Goal: Task Accomplishment & Management: Use online tool/utility

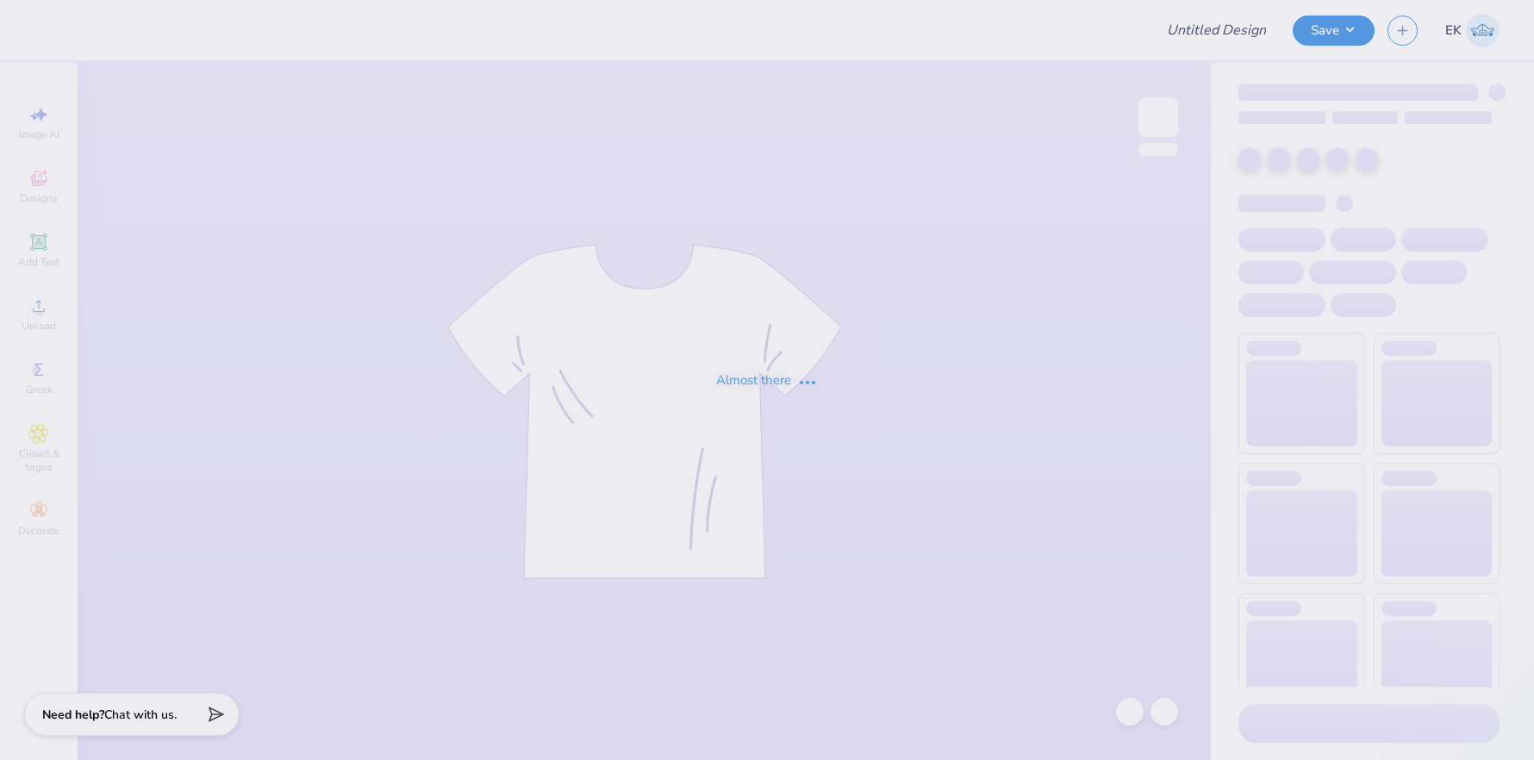
type input "parents wknd"
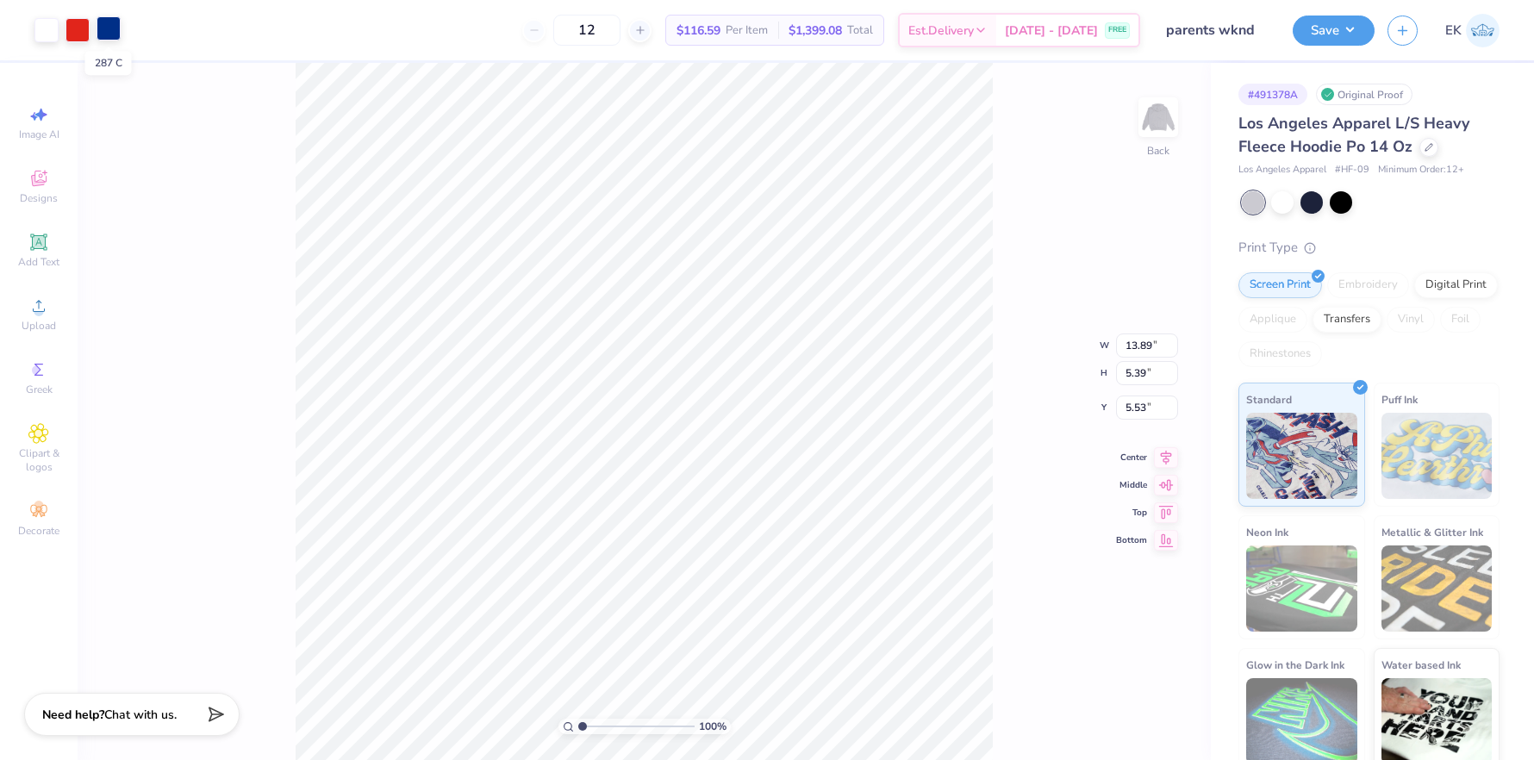
click at [115, 28] on div at bounding box center [109, 28] width 24 height 24
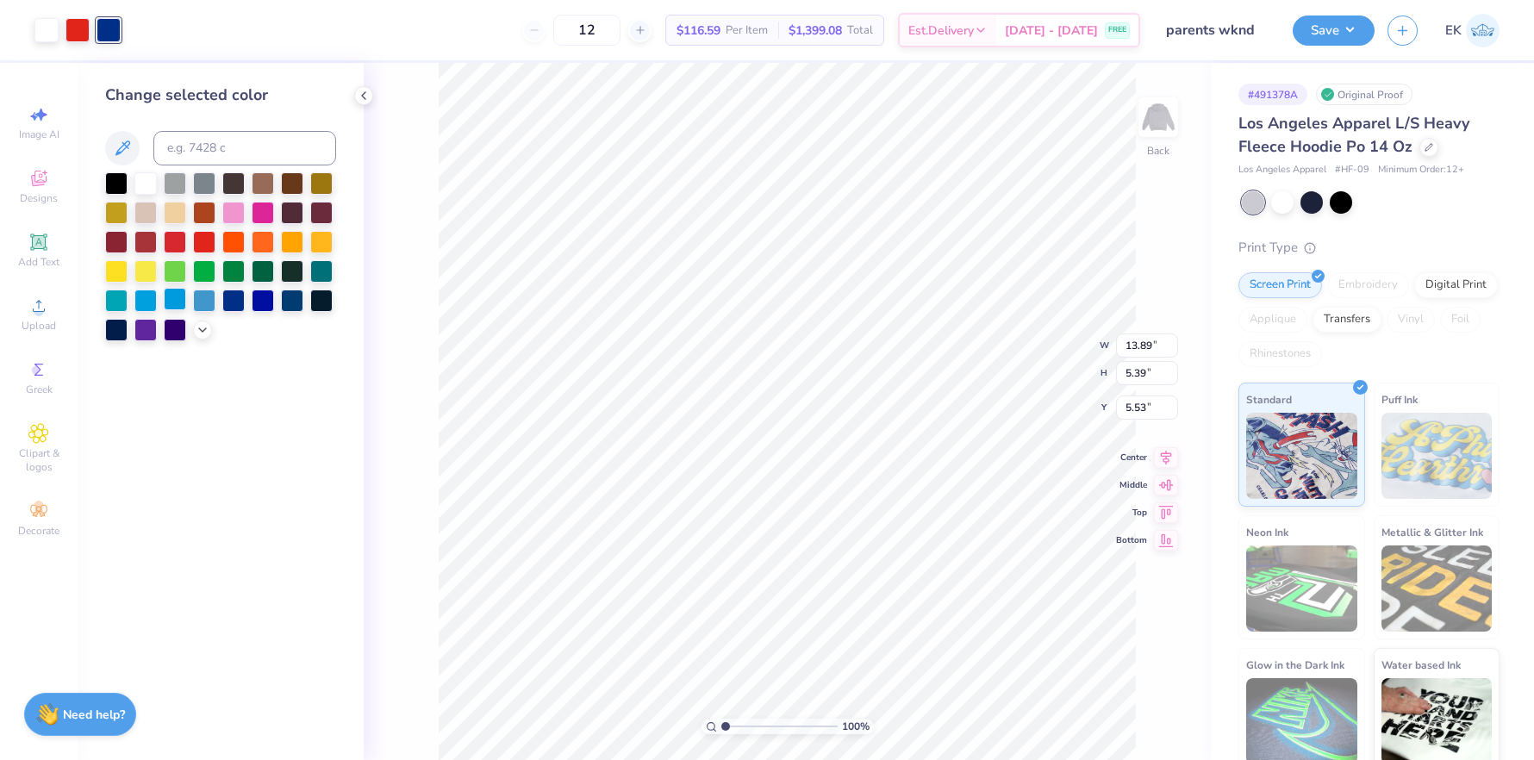
click at [176, 304] on div at bounding box center [175, 299] width 22 height 22
click at [254, 305] on div at bounding box center [263, 299] width 22 height 22
click at [238, 150] on input at bounding box center [244, 148] width 183 height 34
type input "536"
click at [232, 296] on div at bounding box center [233, 299] width 22 height 22
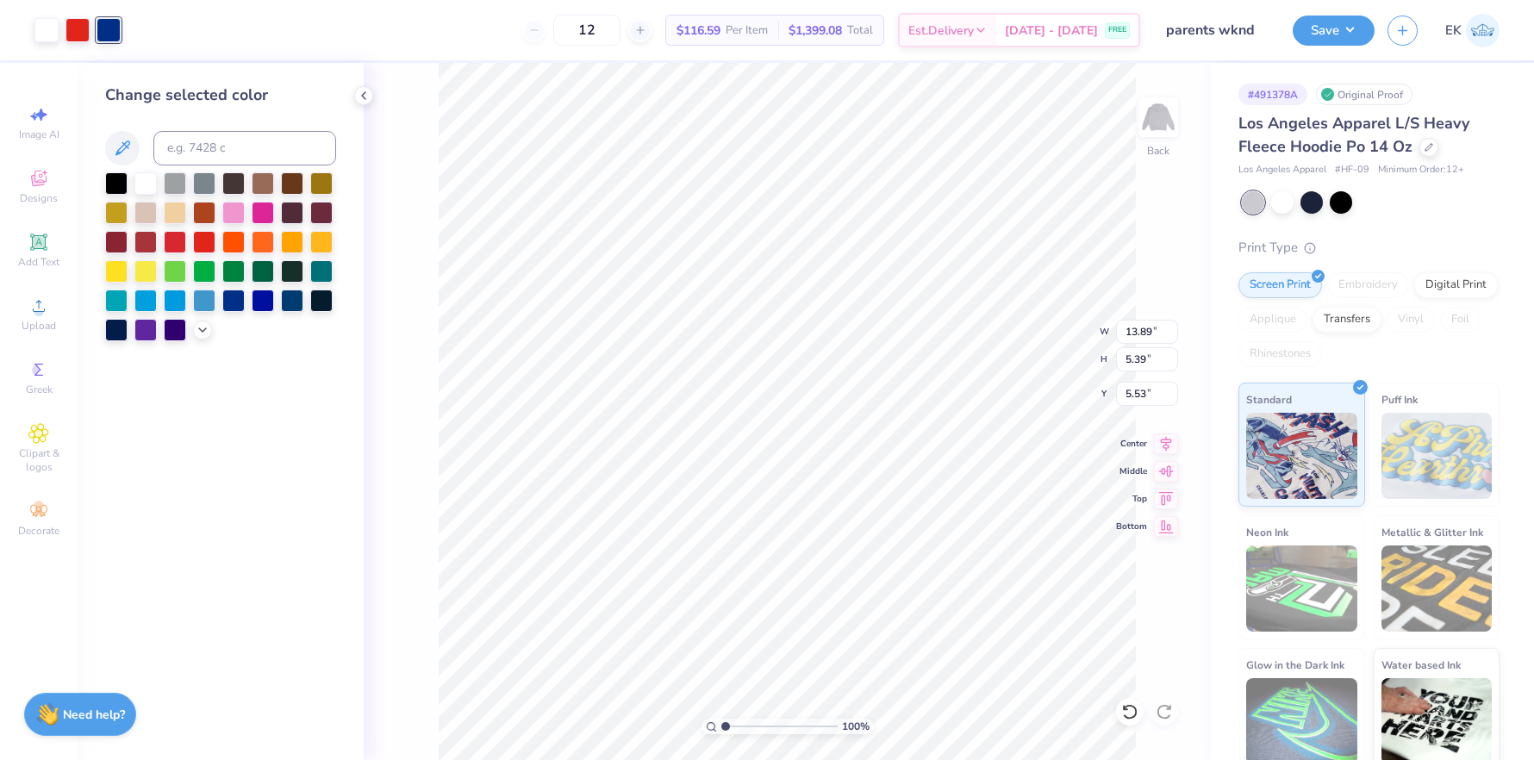
click at [364, 422] on div "100 % Back W 13.89 13.89 " H 5.39 5.39 " Y 5.53 5.53 " Center Middle Top Bottom" at bounding box center [787, 411] width 847 height 697
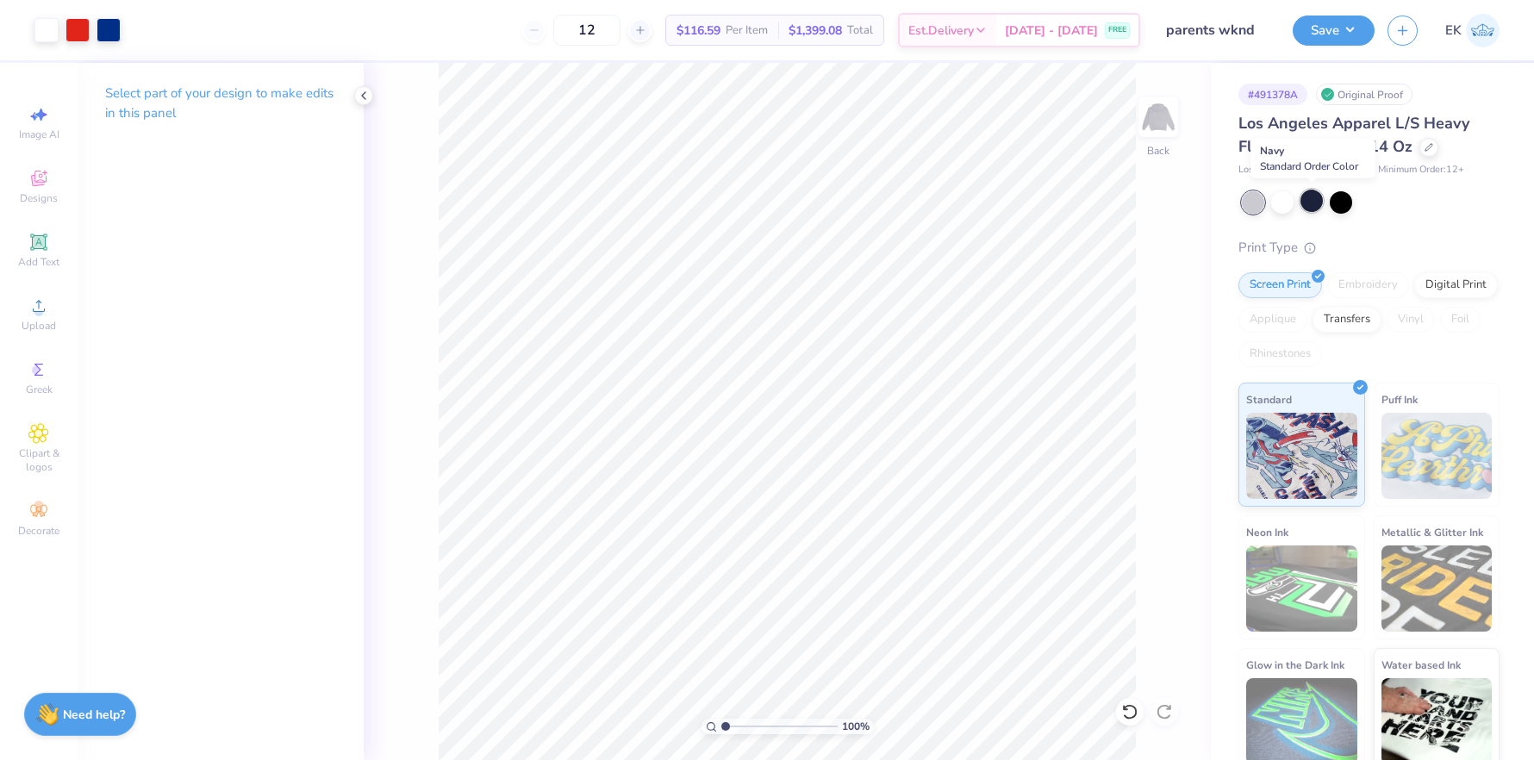
click at [1310, 203] on div at bounding box center [1312, 201] width 22 height 22
click at [1281, 199] on div at bounding box center [1282, 201] width 22 height 22
click at [1286, 200] on div at bounding box center [1282, 201] width 22 height 22
click at [1421, 231] on div "Los Angeles Apparel L/S Heavy Fleece Hoodie Po 14 Oz Los Angeles Apparel # HF-0…" at bounding box center [1368, 442] width 261 height 660
click at [1425, 147] on icon at bounding box center [1429, 145] width 9 height 9
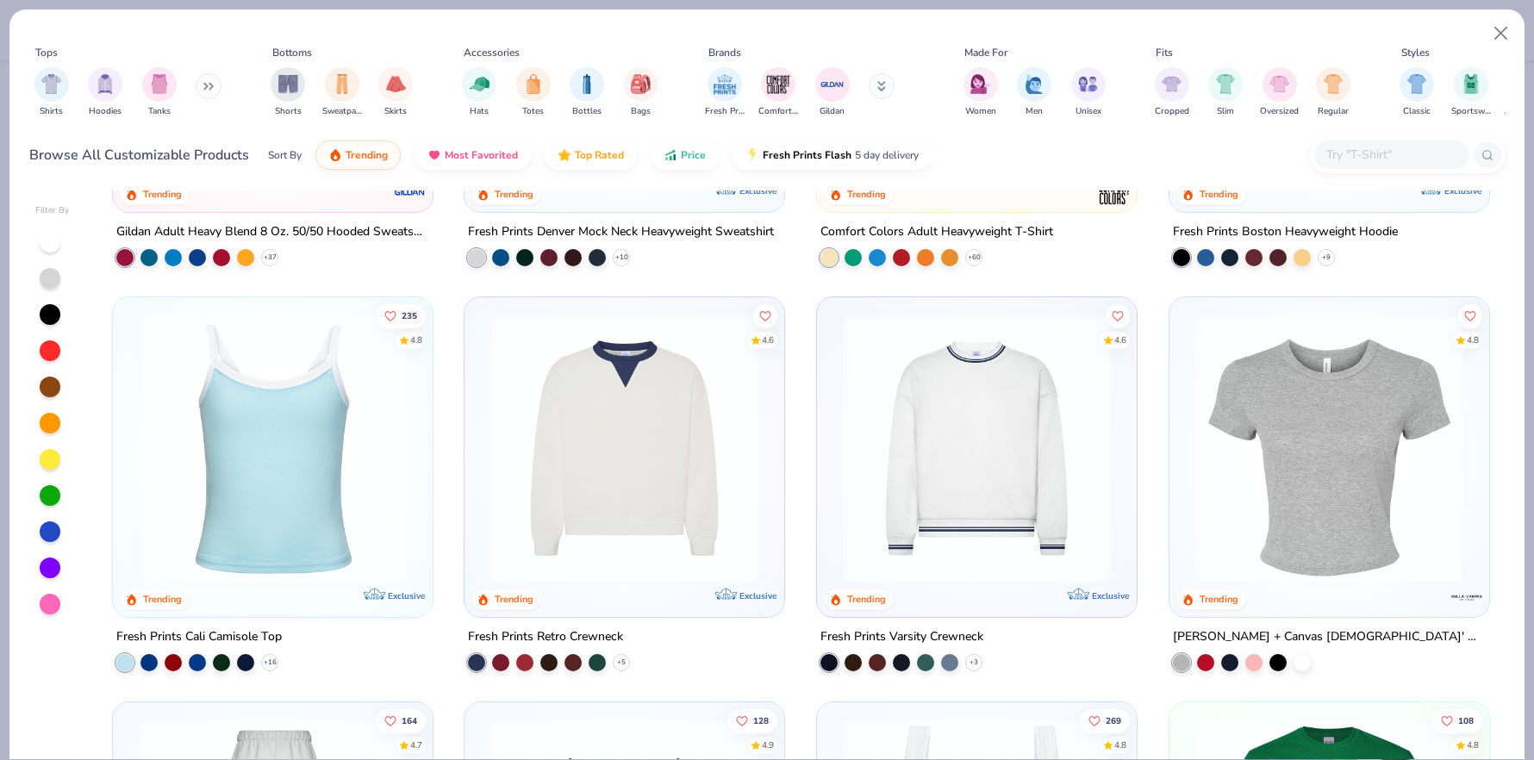
scroll to position [306, 0]
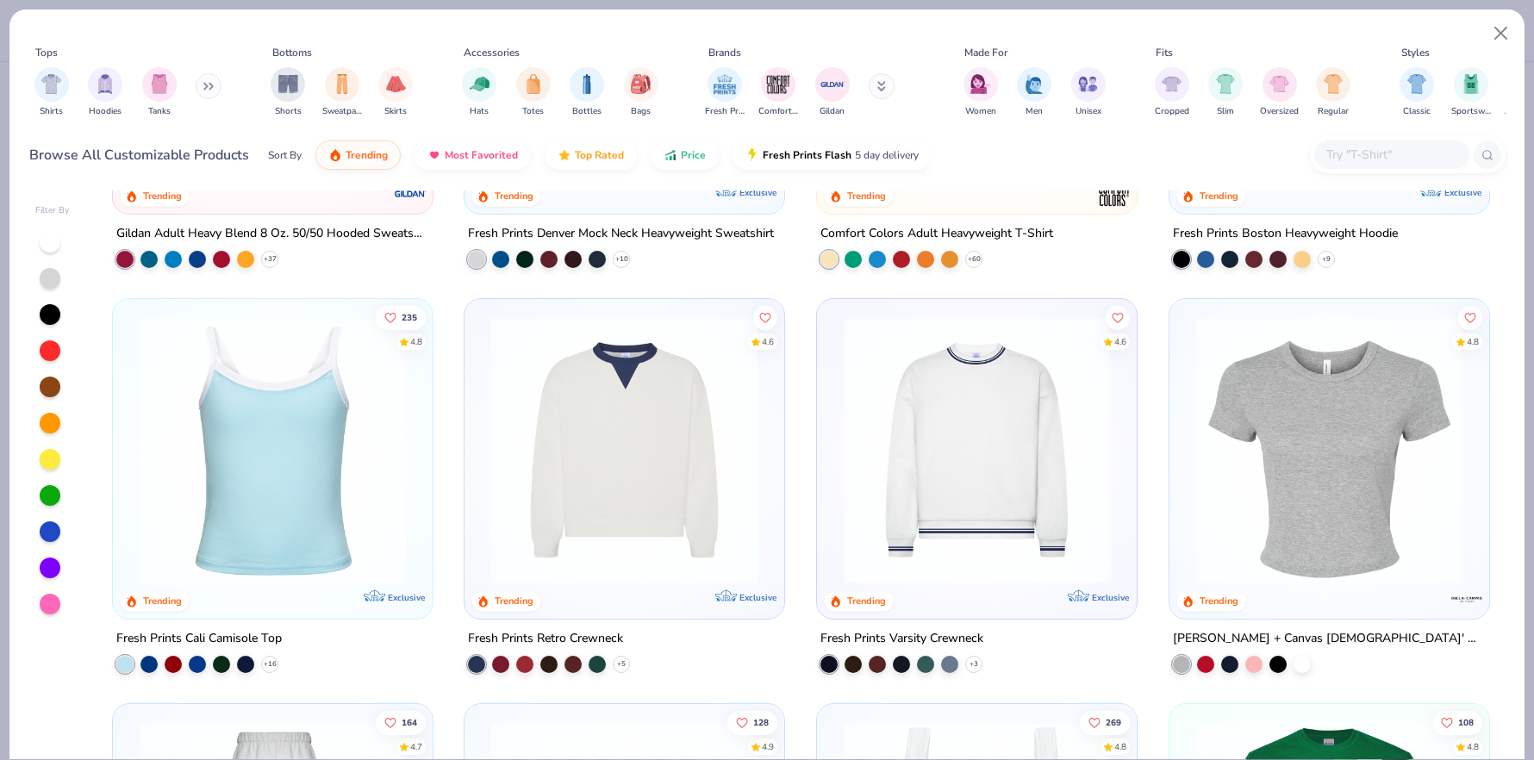
click at [583, 480] on img at bounding box center [624, 450] width 285 height 268
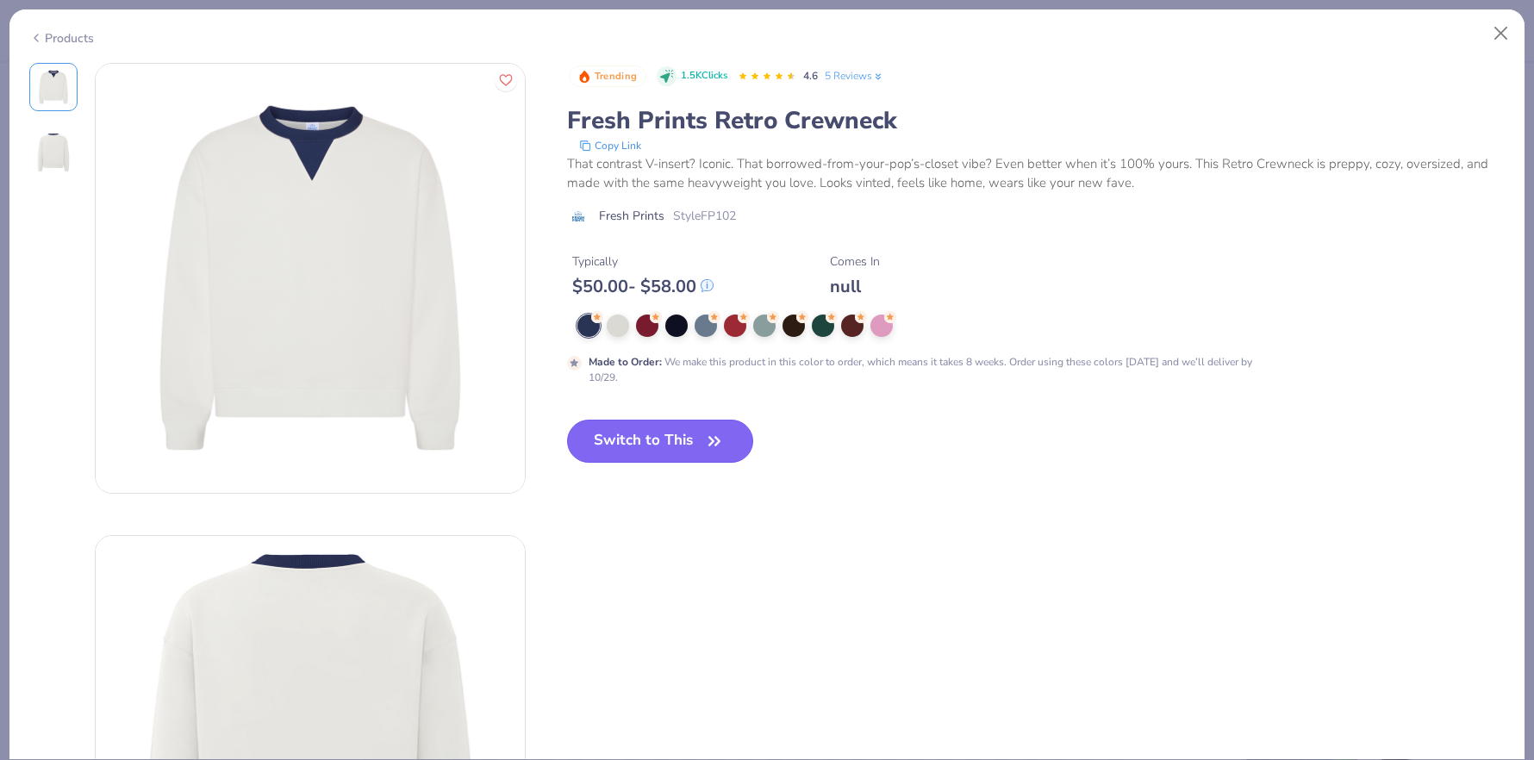
click at [604, 425] on button "Switch to This" at bounding box center [660, 441] width 187 height 43
type input "50"
click at [652, 456] on button "Switch to This" at bounding box center [660, 441] width 187 height 43
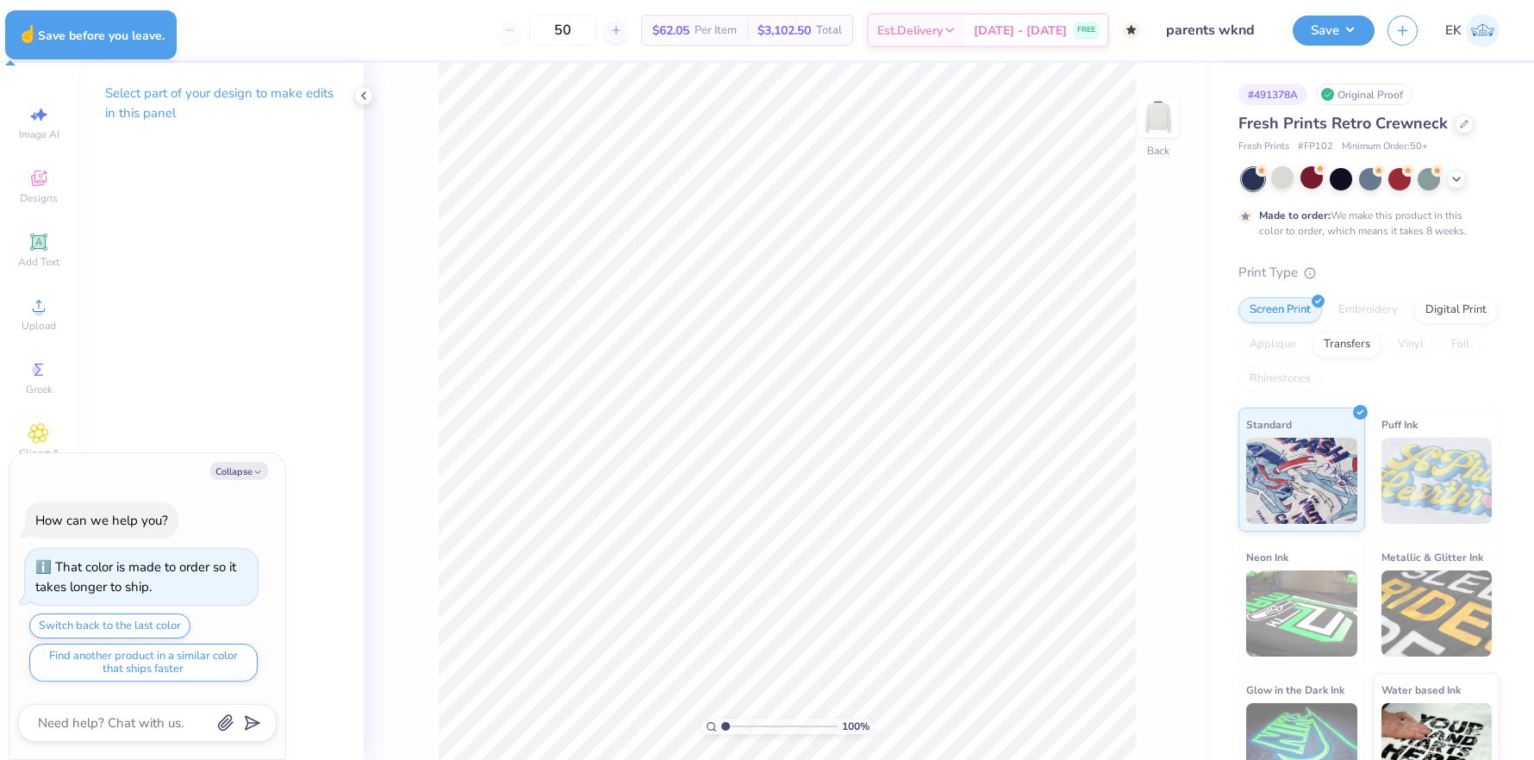
type textarea "x"
